Goal: Task Accomplishment & Management: Manage account settings

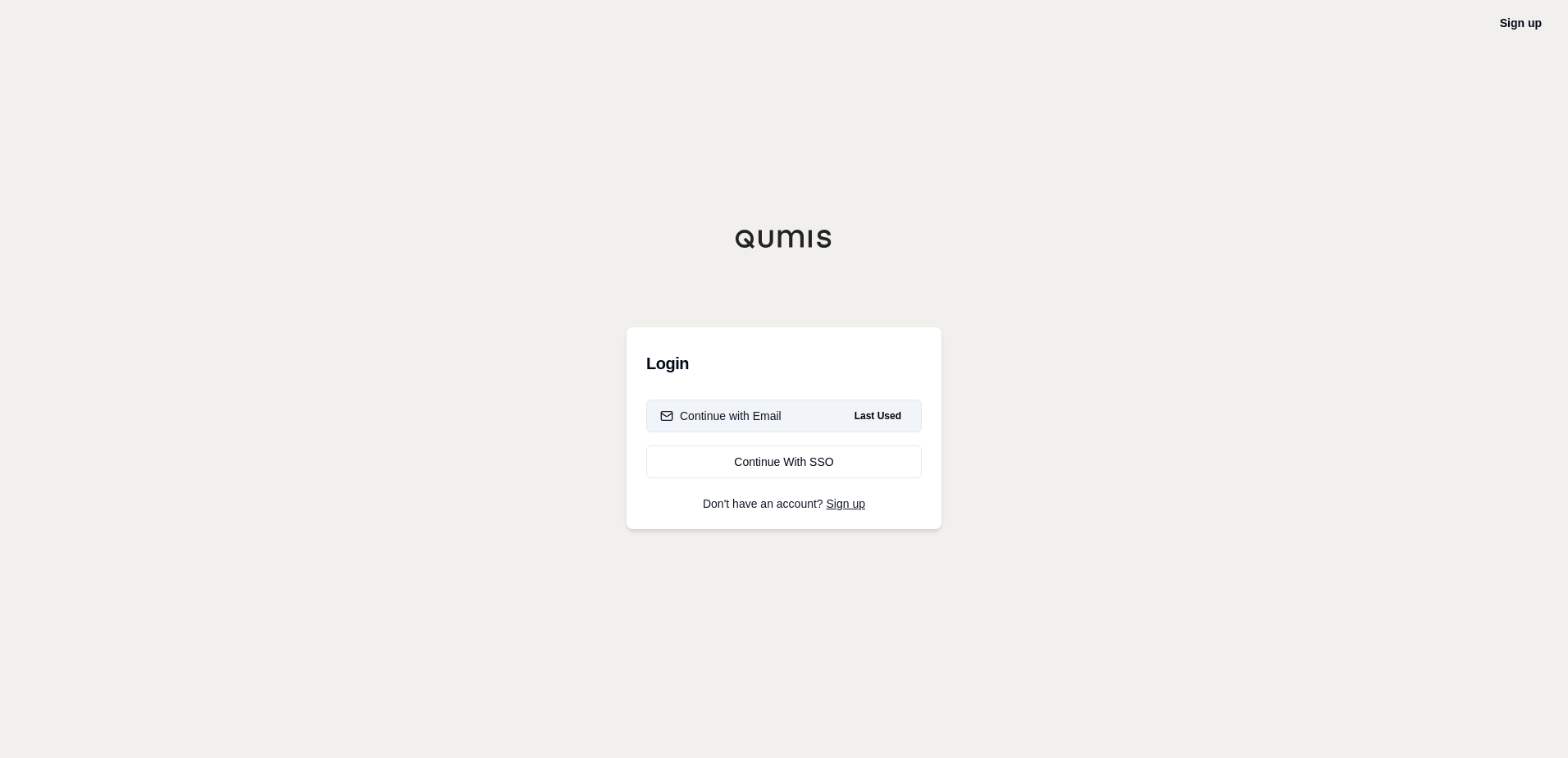
click at [860, 403] on button "Continue with Email Last Used" at bounding box center [783, 415] width 275 height 33
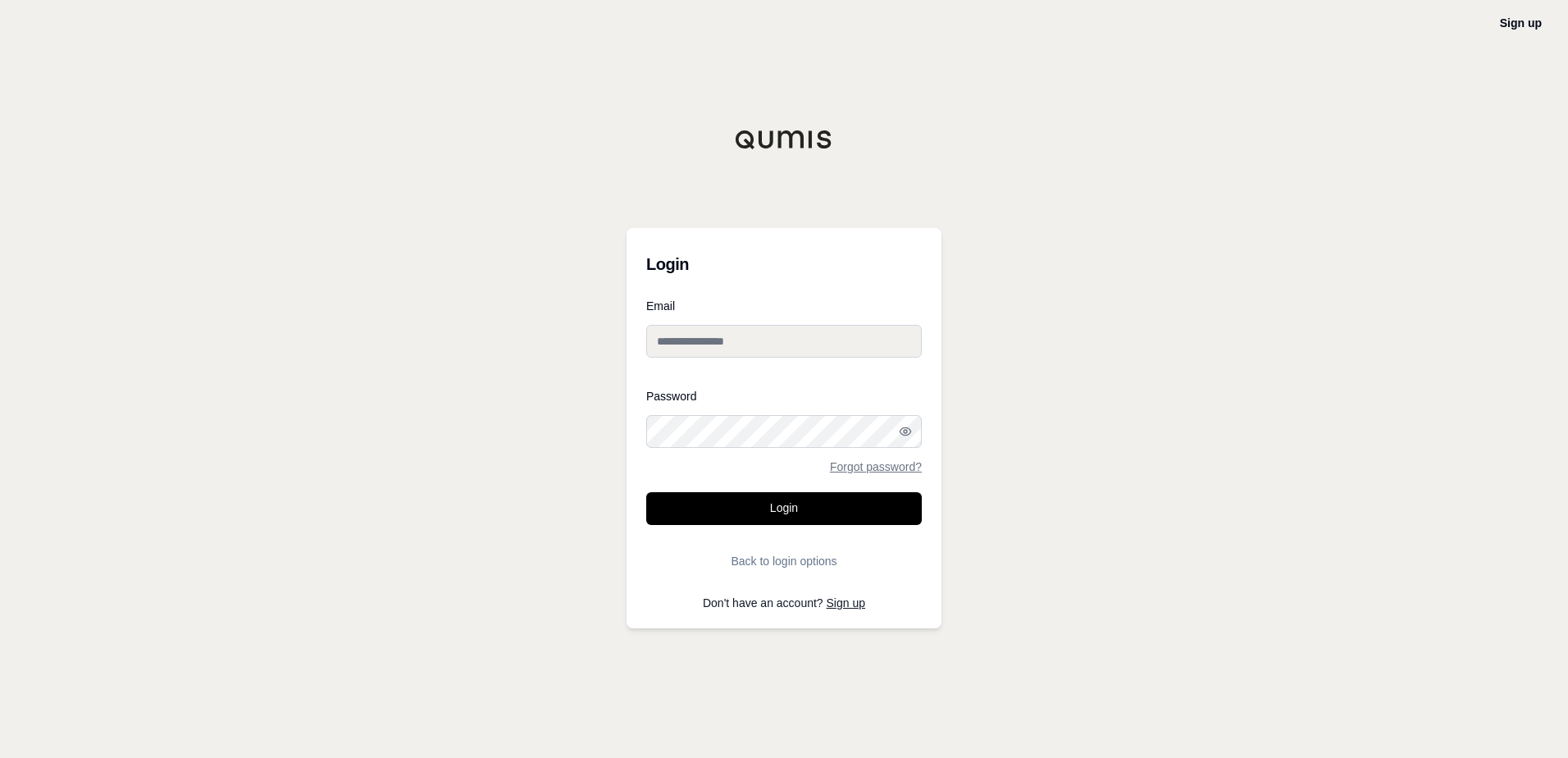
type input "**********"
click at [816, 496] on button "Login" at bounding box center [783, 508] width 275 height 33
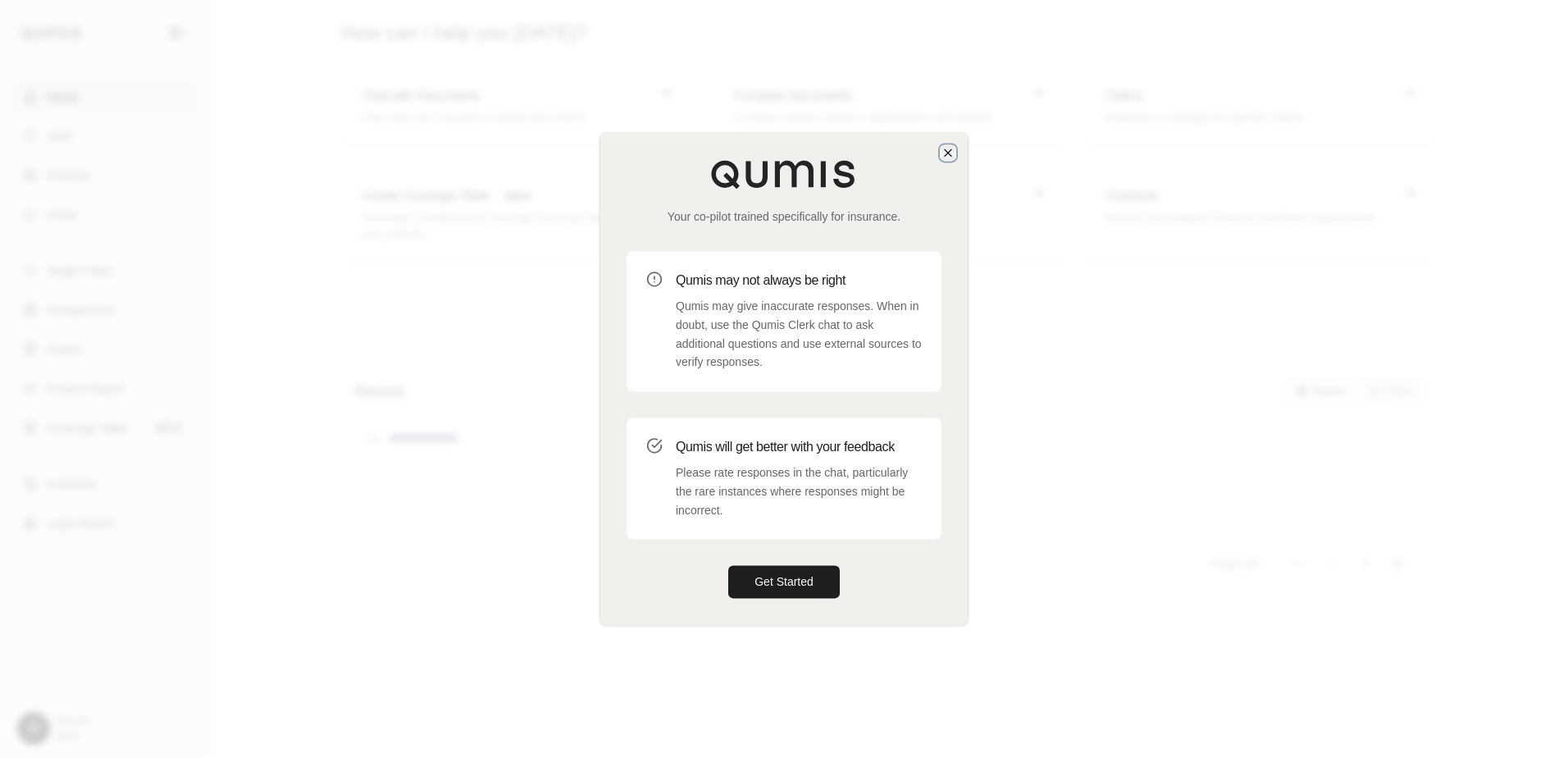
click at [949, 152] on icon "button" at bounding box center [947, 152] width 13 height 13
